Goal: Transaction & Acquisition: Purchase product/service

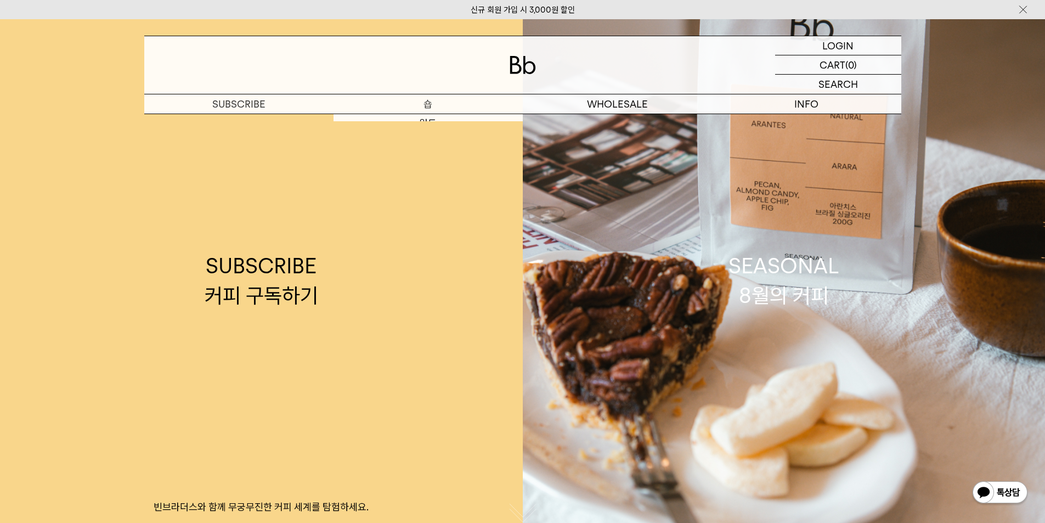
drag, startPoint x: 0, startPoint y: 0, endPoint x: 419, endPoint y: 99, distance: 430.1
click at [419, 99] on p "숍" at bounding box center [428, 103] width 189 height 19
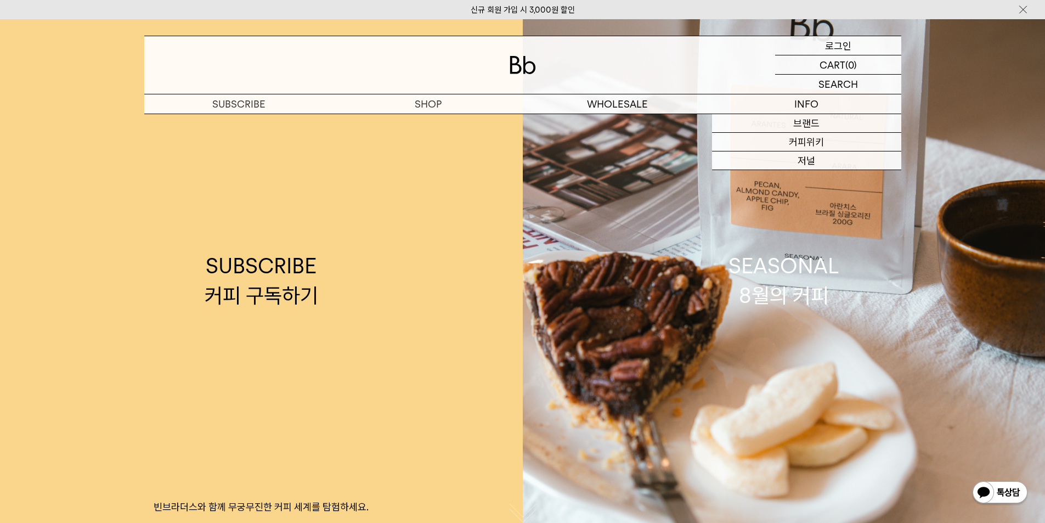
click at [827, 51] on p "로그인" at bounding box center [838, 45] width 26 height 19
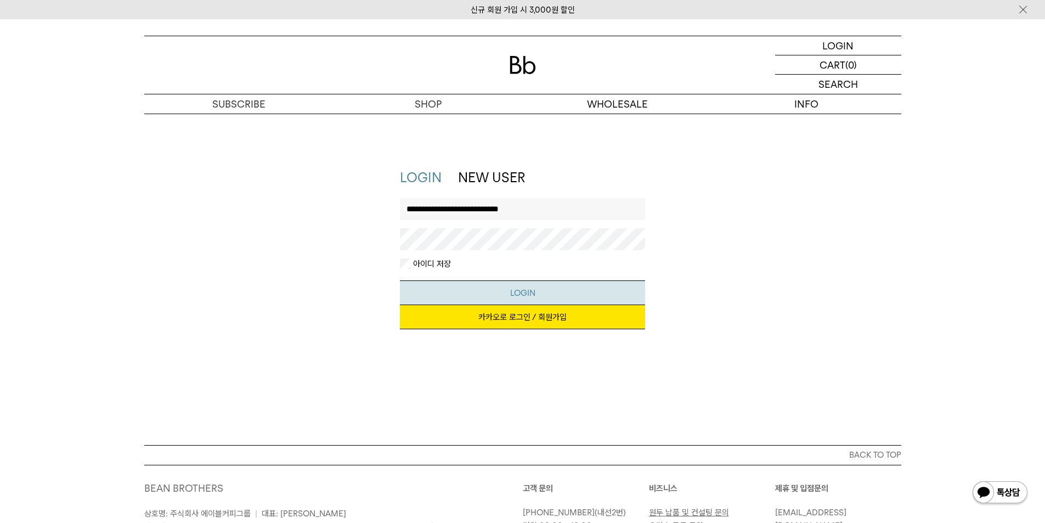
click at [540, 291] on button "LOGIN" at bounding box center [522, 292] width 245 height 25
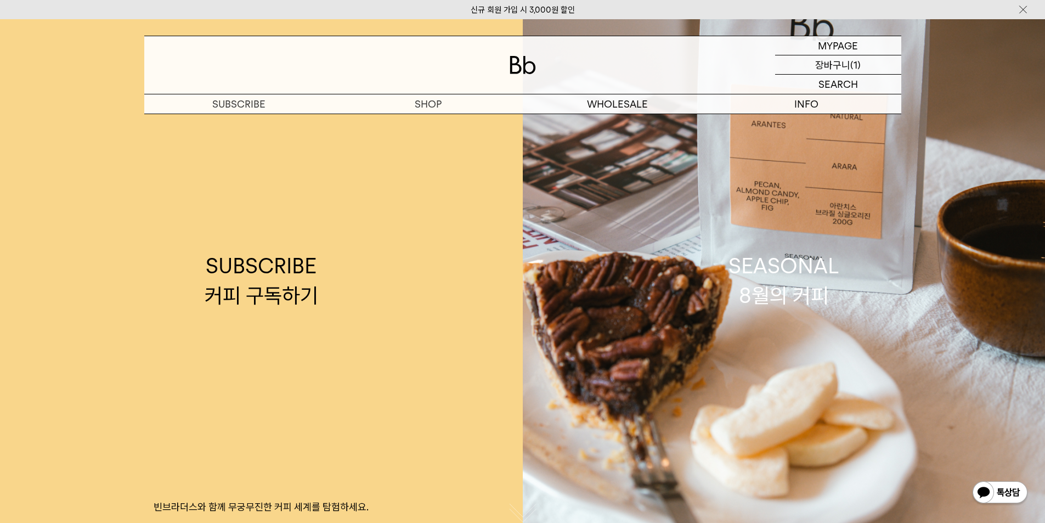
click at [837, 66] on p "장바구니" at bounding box center [832, 64] width 35 height 19
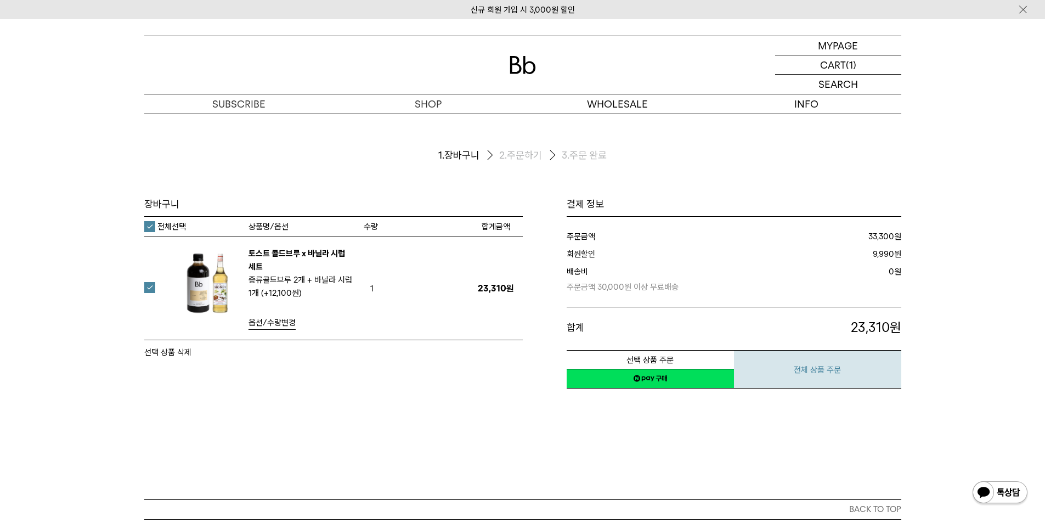
click at [803, 377] on button "전체 상품 주문" at bounding box center [817, 369] width 167 height 38
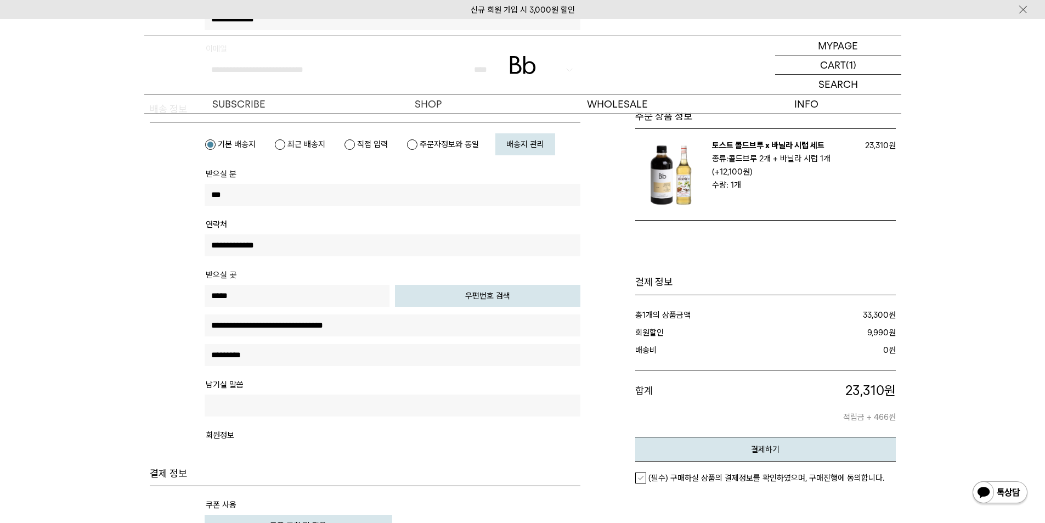
scroll to position [549, 0]
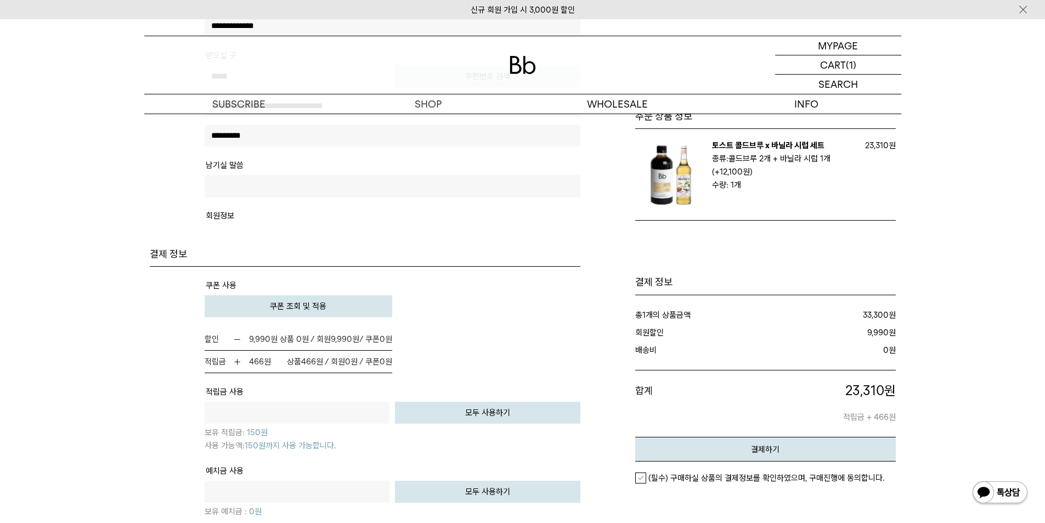
click at [644, 474] on label "(필수) 구매하실 상품의 결제정보를 확인하였으며, 구매진행에 동의합니다." at bounding box center [759, 477] width 249 height 11
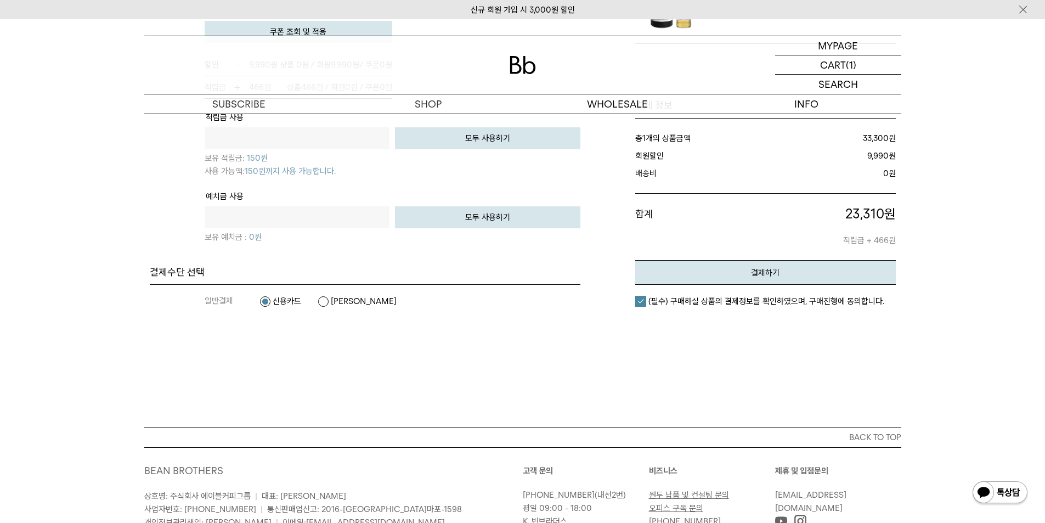
scroll to position [603, 0]
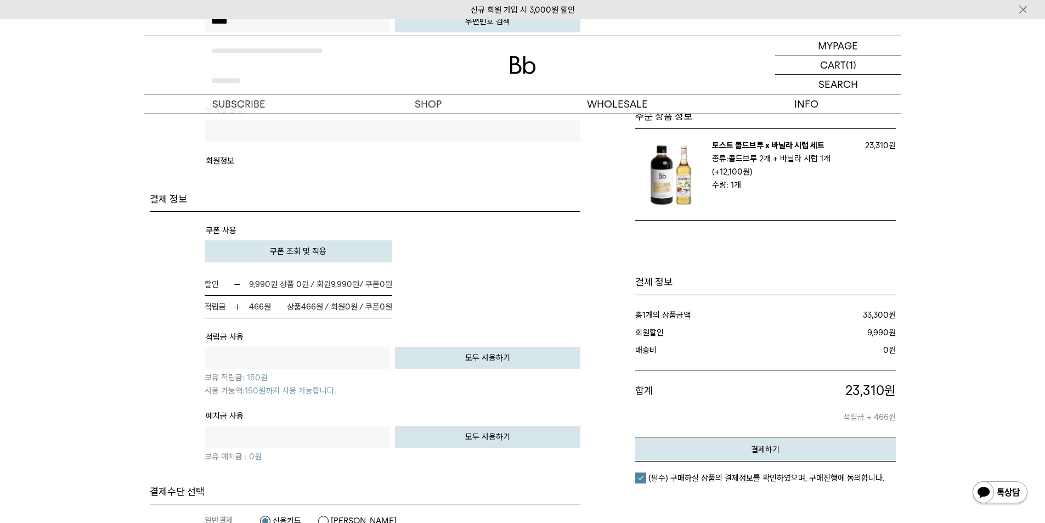
click at [475, 382] on p "보유 적립금: 150 원" at bounding box center [393, 376] width 376 height 15
click at [475, 369] on button "모두 사용하기" at bounding box center [487, 358] width 185 height 22
type input "***"
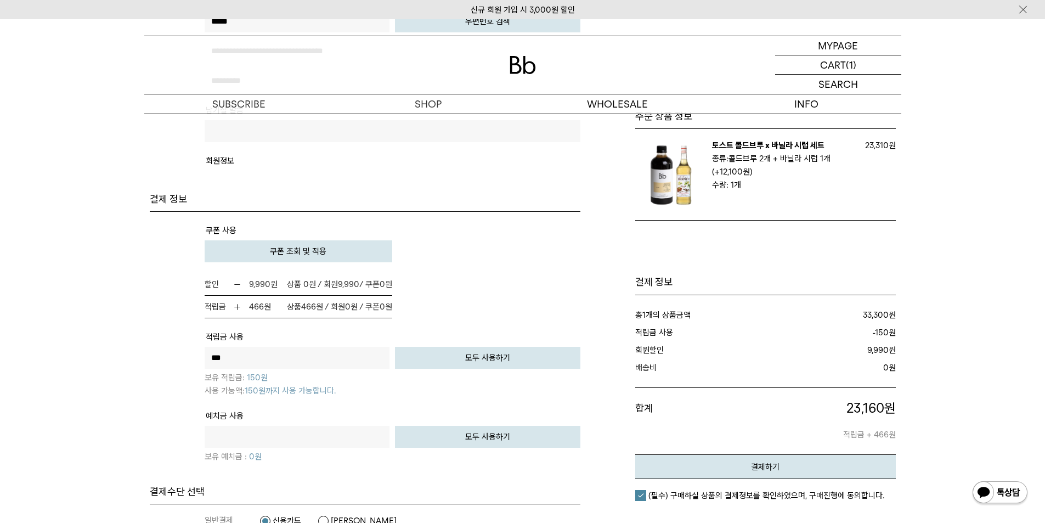
click at [301, 239] on tr "쿠폰 사용 주문할인 : (-) 0 원 (-) 0 원 0 원" at bounding box center [393, 248] width 376 height 50
click at [310, 247] on span "쿠폰 조회 및 적용" at bounding box center [298, 251] width 57 height 10
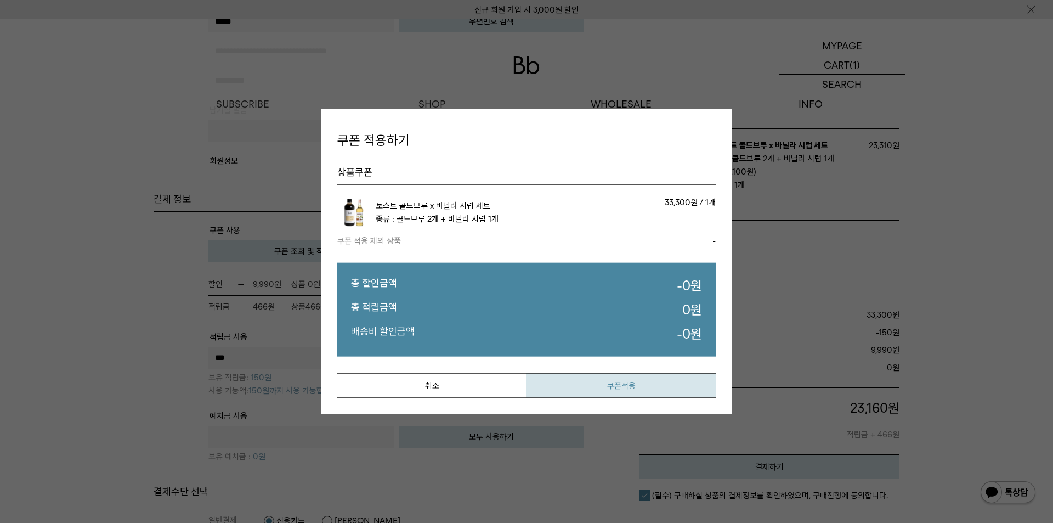
drag, startPoint x: 648, startPoint y: 403, endPoint x: 642, endPoint y: 387, distance: 17.0
click at [645, 393] on div "쿠폰 적용하기 가능한 쿠폰만 노출됩니다. 실제 보유한 쿠폰과 차이가 날 수 있습니다. 상품쿠폰 상품/옵션 정보 상품금액/수량 쿠폰 적용 쿠폰 …" at bounding box center [526, 262] width 411 height 306
click at [642, 387] on button "쿠폰적용" at bounding box center [621, 385] width 189 height 25
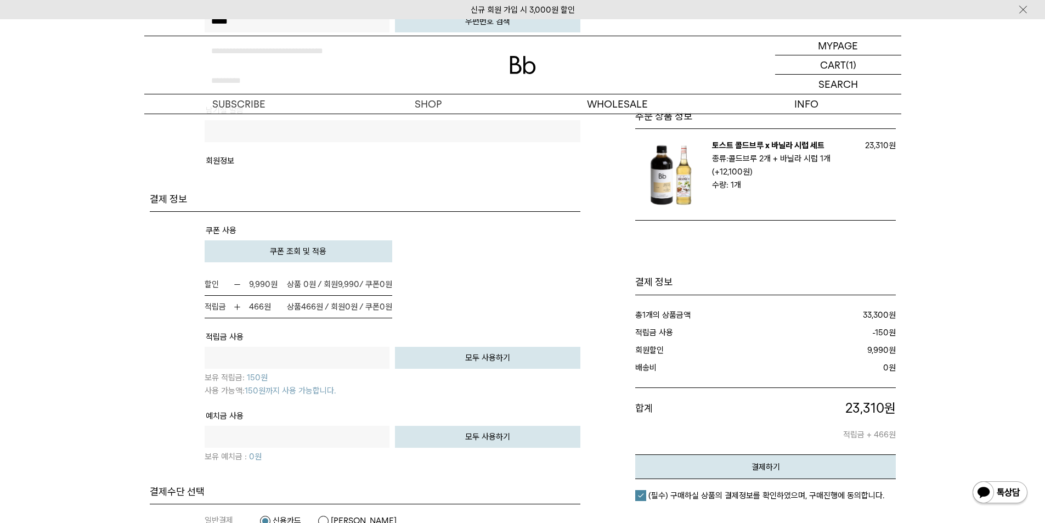
scroll to position [713, 0]
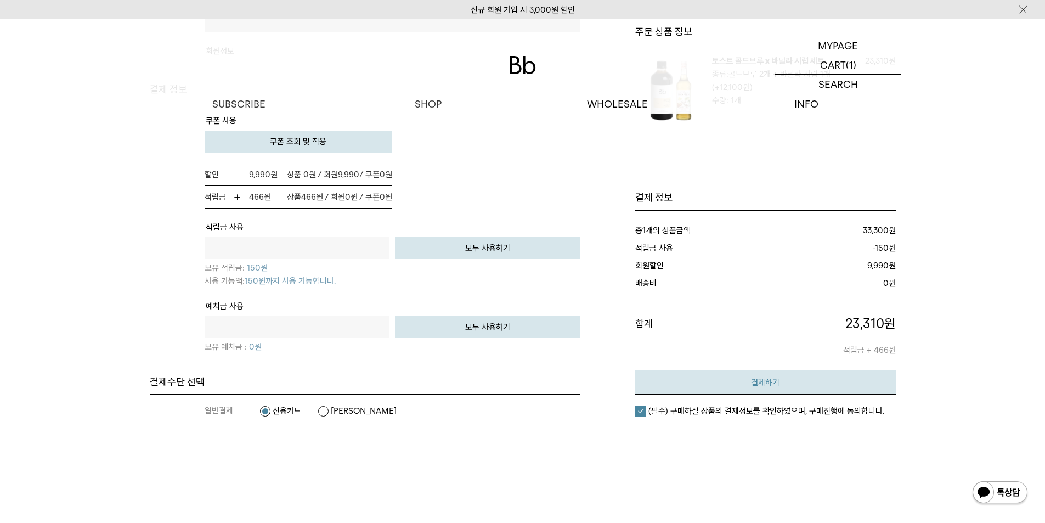
click at [805, 385] on button "결제하기" at bounding box center [765, 382] width 261 height 25
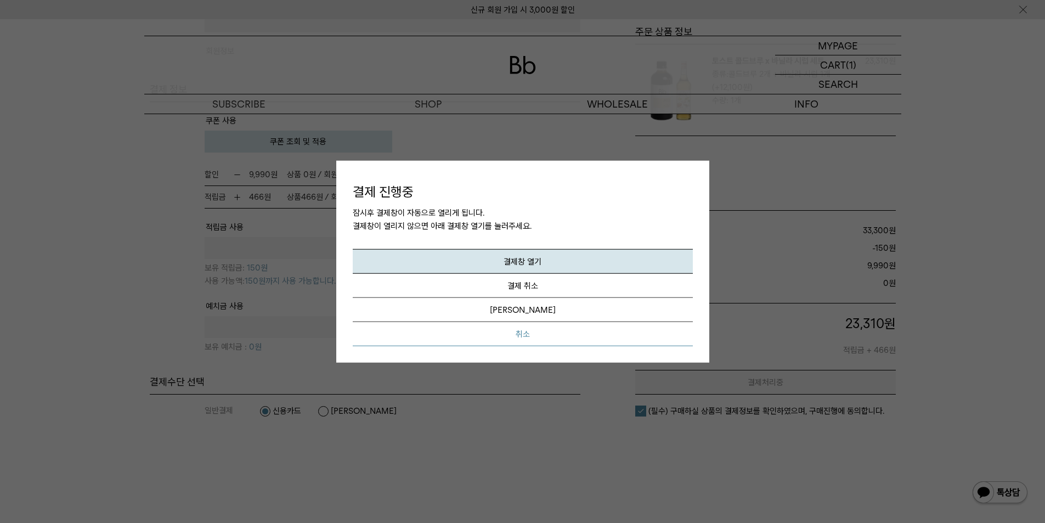
click at [550, 340] on button "취소" at bounding box center [523, 334] width 340 height 24
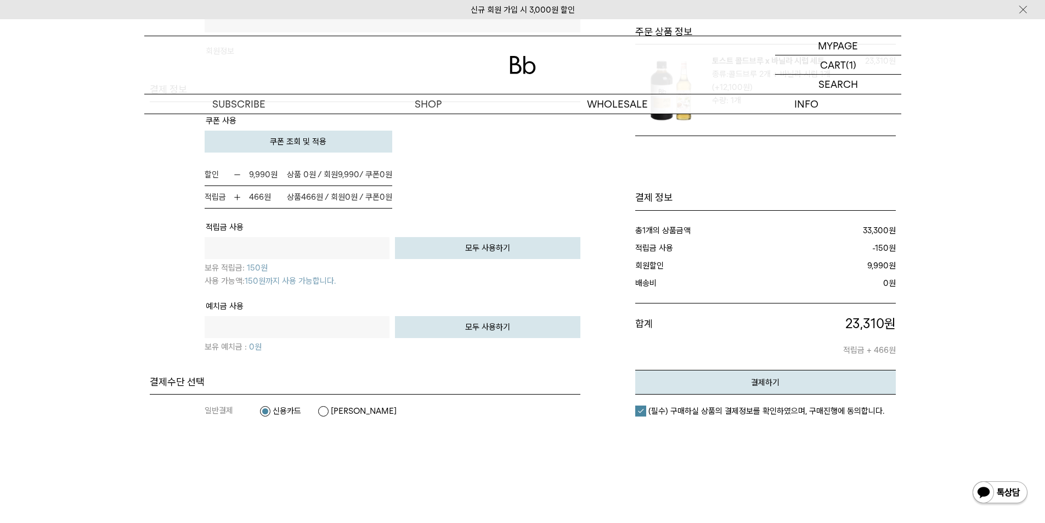
click at [323, 407] on label "카카오페이" at bounding box center [357, 410] width 79 height 11
click at [770, 383] on em "결제하기" at bounding box center [765, 382] width 29 height 10
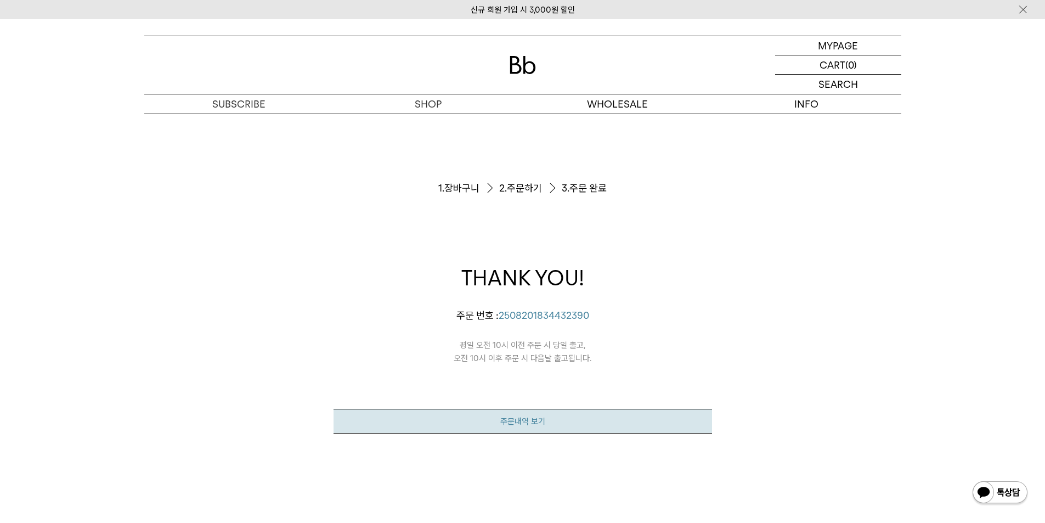
click at [535, 425] on link "주문내역 보기" at bounding box center [523, 421] width 379 height 25
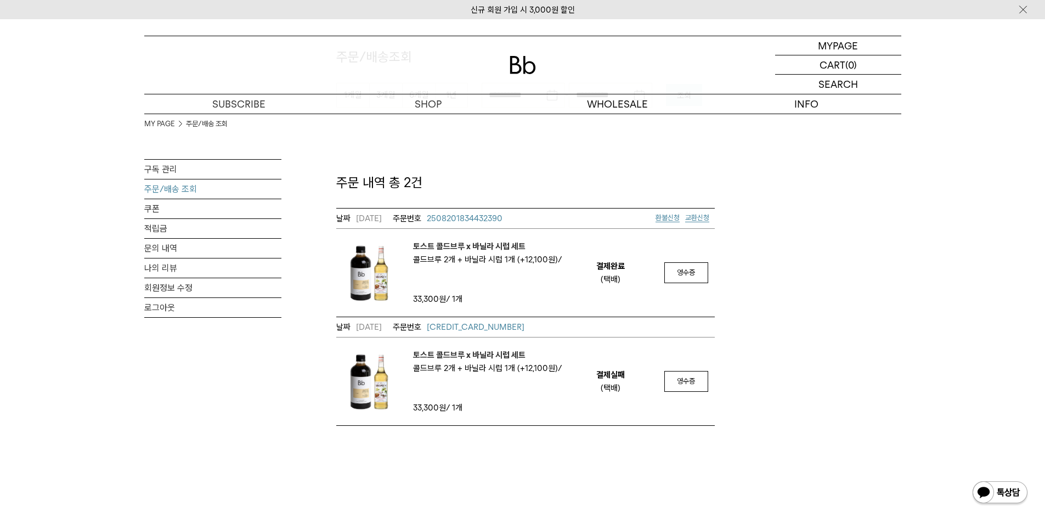
scroll to position [55, 0]
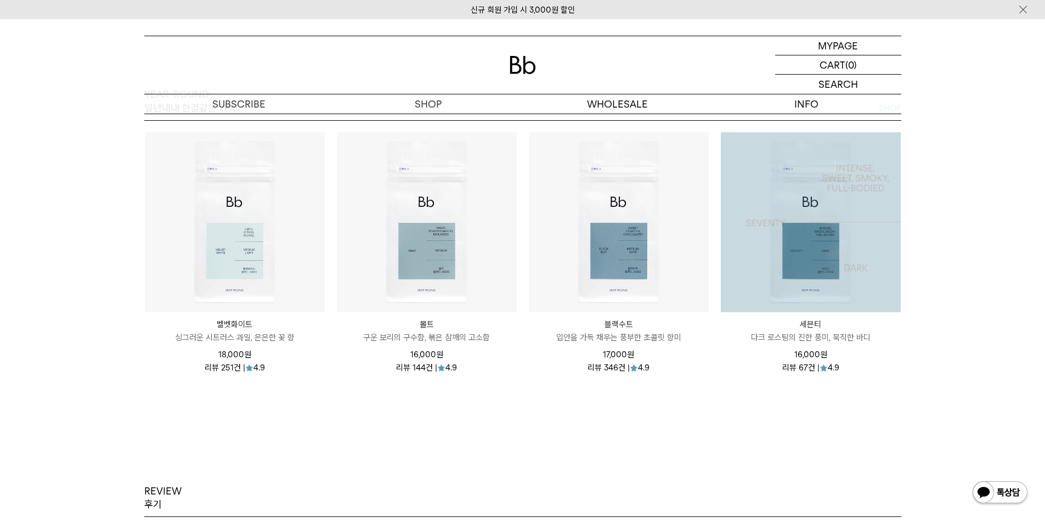
scroll to position [1372, 0]
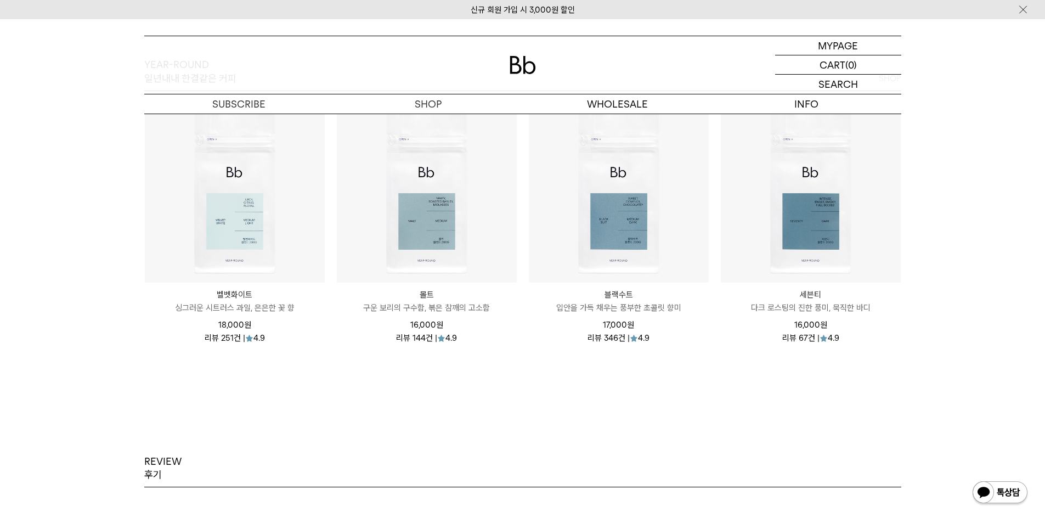
click at [1014, 493] on img at bounding box center [1000, 493] width 57 height 26
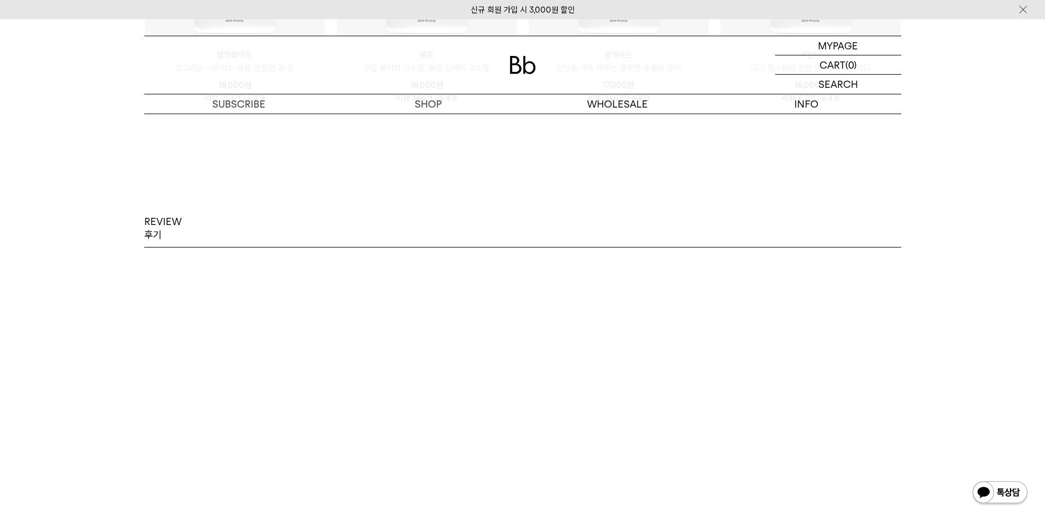
scroll to position [1591, 0]
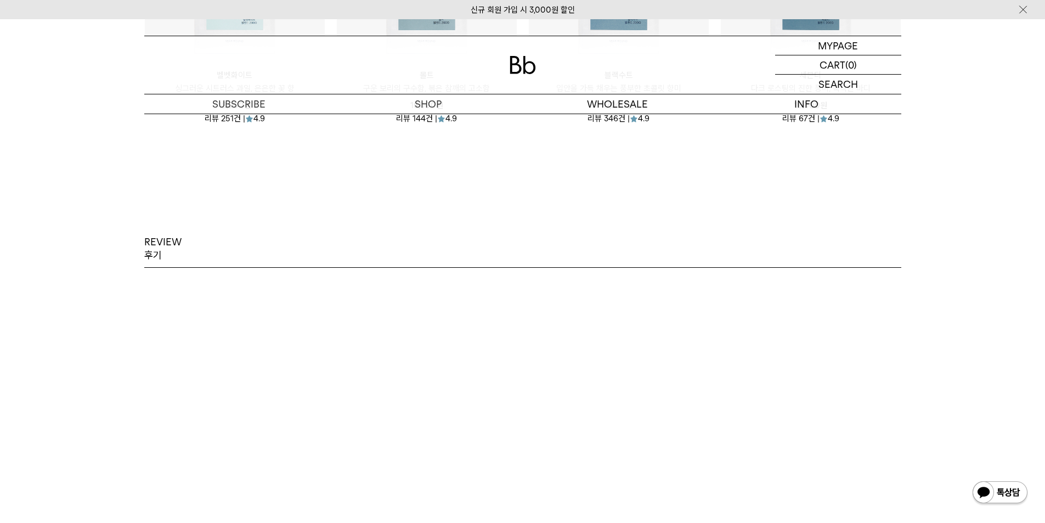
click at [896, 272] on div "REVIEW 후기 콩이 맛있어요. 내릴 때 약간의 실수나 변수가 있어도 ... 콩이 맛있어요. 내릴 때 약간의 실수나 변수가 있어도 맛이 크게…" at bounding box center [523, 392] width 790 height 315
